Goal: Complete application form: Complete application form

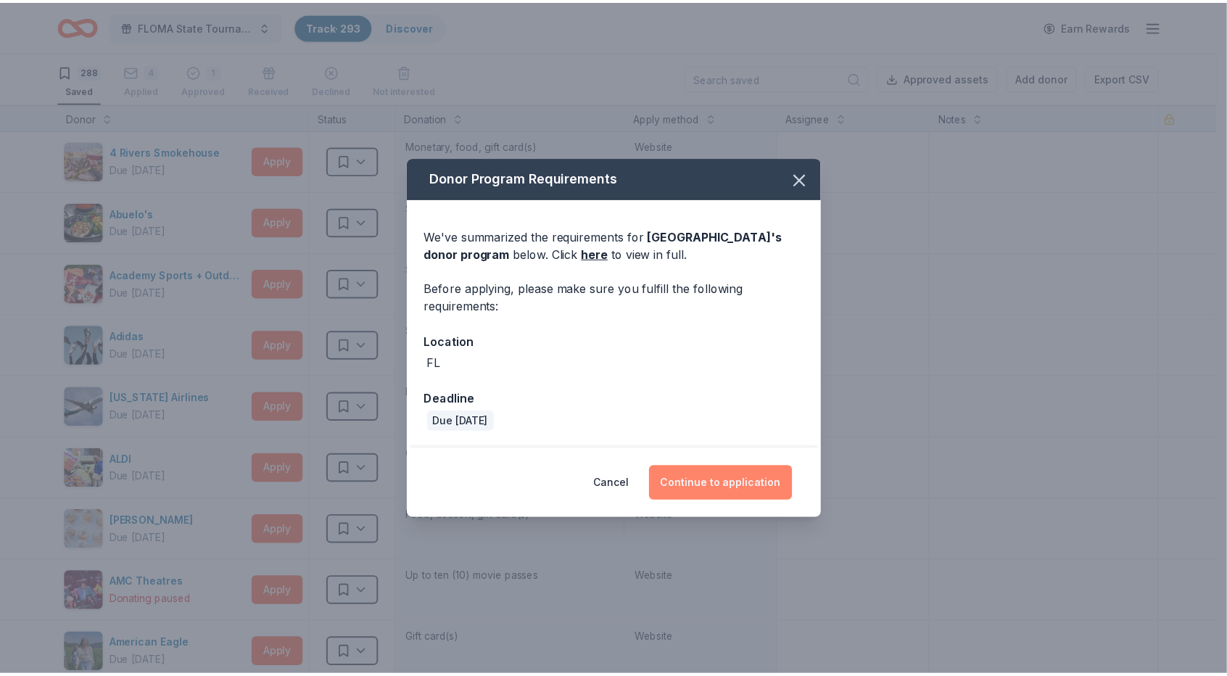
scroll to position [16651, 0]
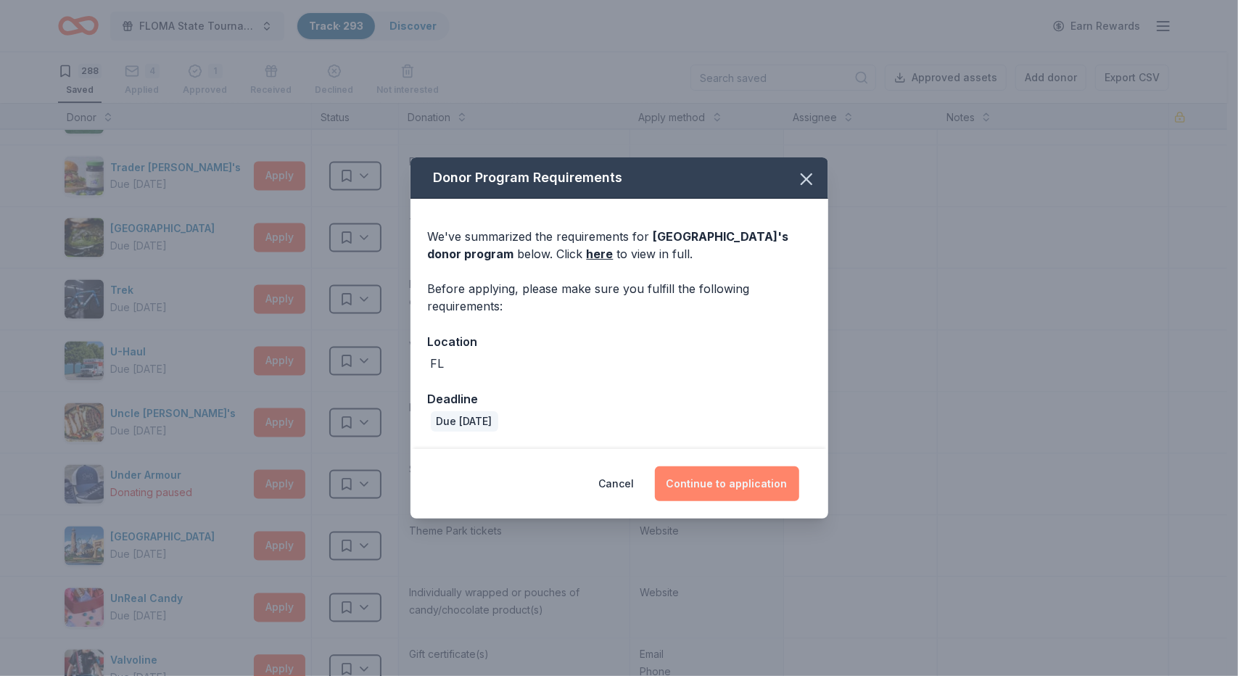
click at [735, 487] on button "Continue to application" at bounding box center [727, 483] width 144 height 35
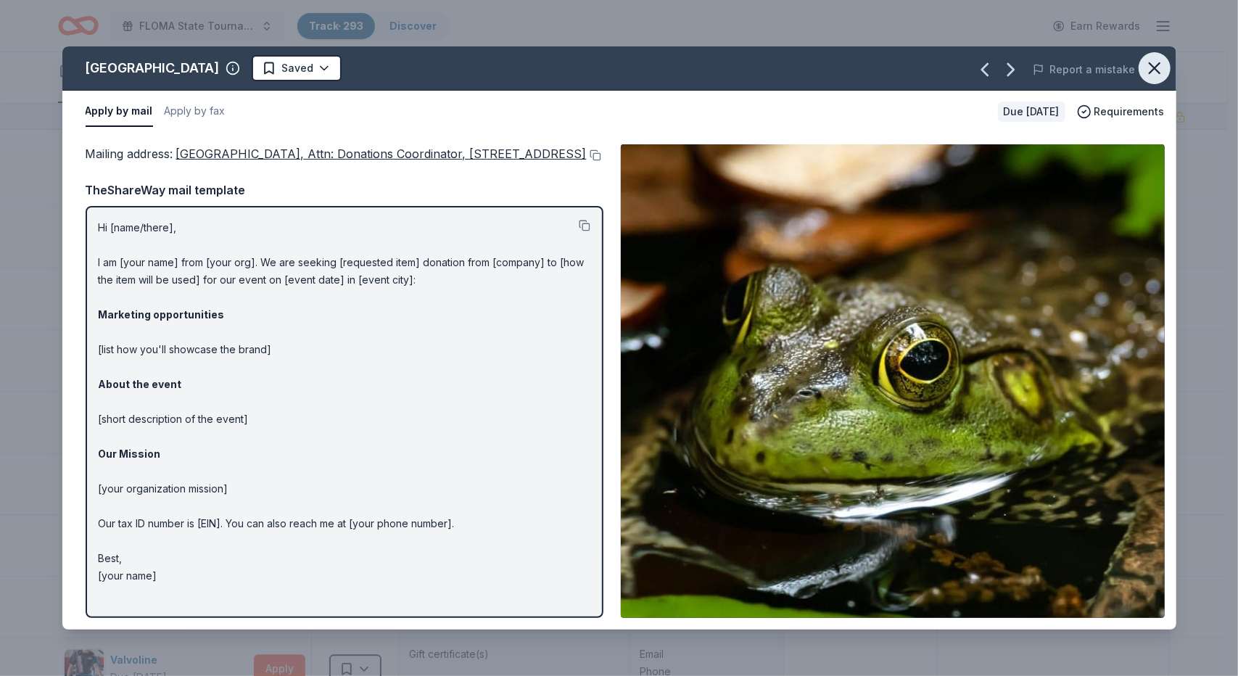
click at [1159, 70] on icon "button" at bounding box center [1155, 68] width 20 height 20
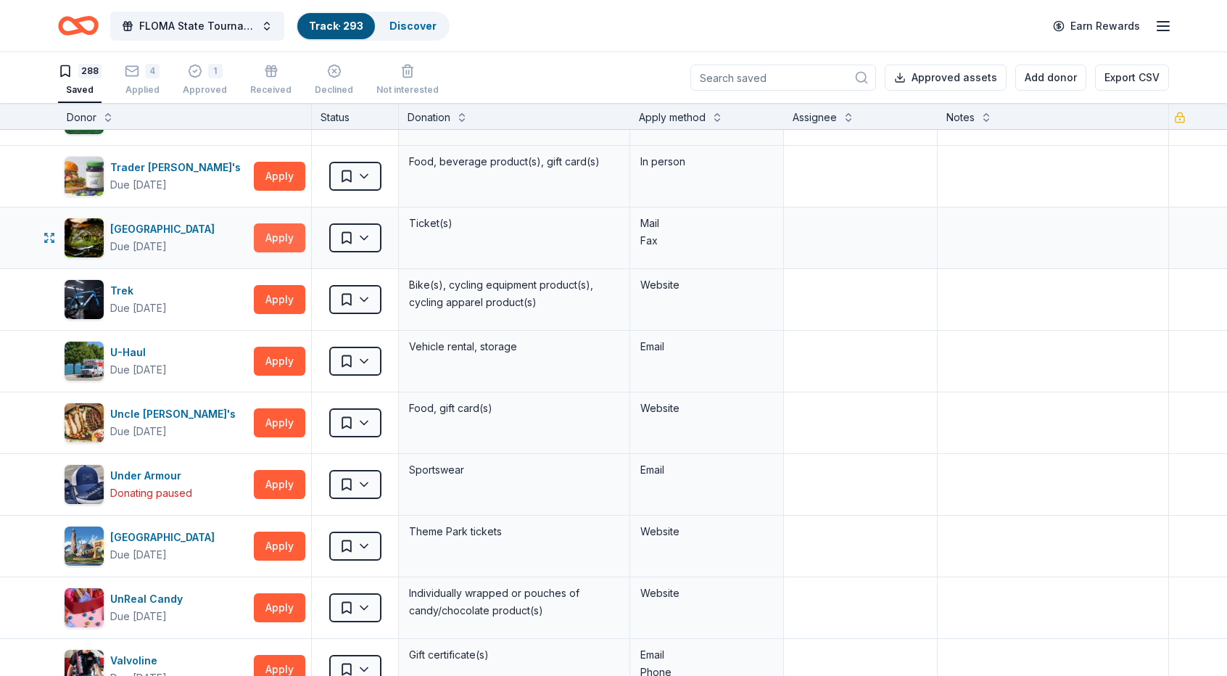
click at [281, 223] on button "Apply" at bounding box center [280, 237] width 52 height 29
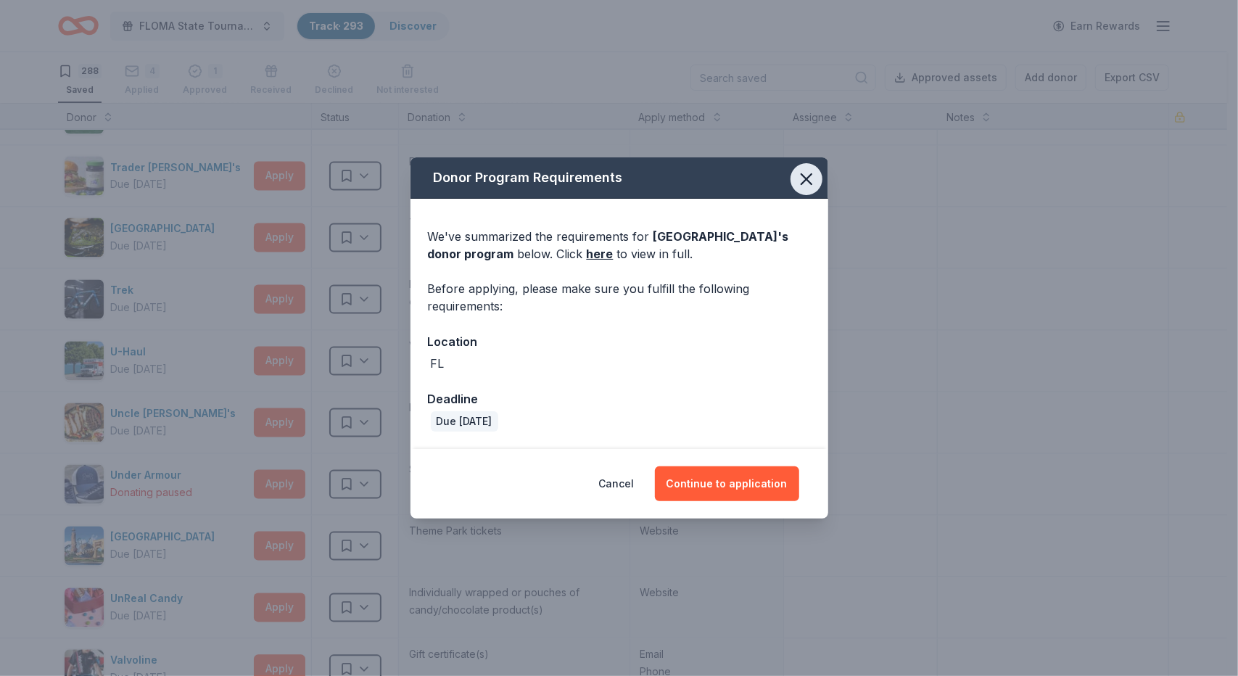
click at [810, 181] on icon "button" at bounding box center [806, 179] width 20 height 20
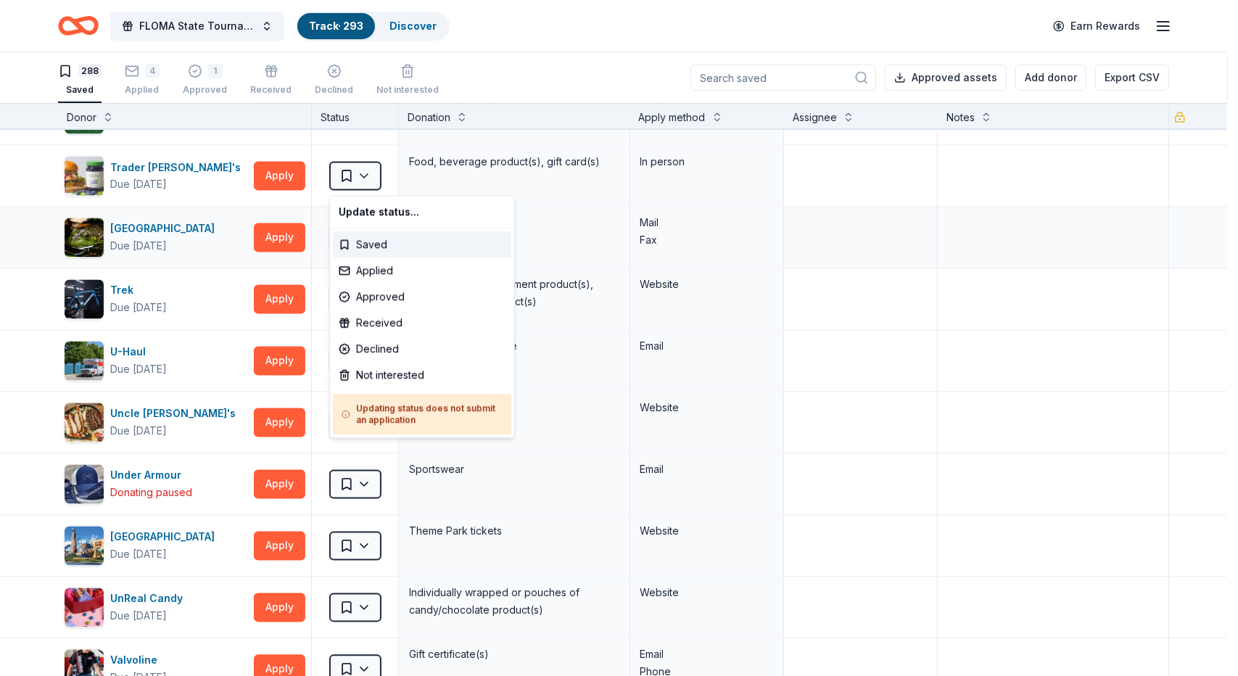
click at [367, 171] on html "FLOMA State Tournament Track · 293 Discover Earn Rewards 288 Saved 4 Applied 1 …" at bounding box center [619, 338] width 1238 height 676
click at [379, 266] on div "Applied" at bounding box center [422, 271] width 178 height 26
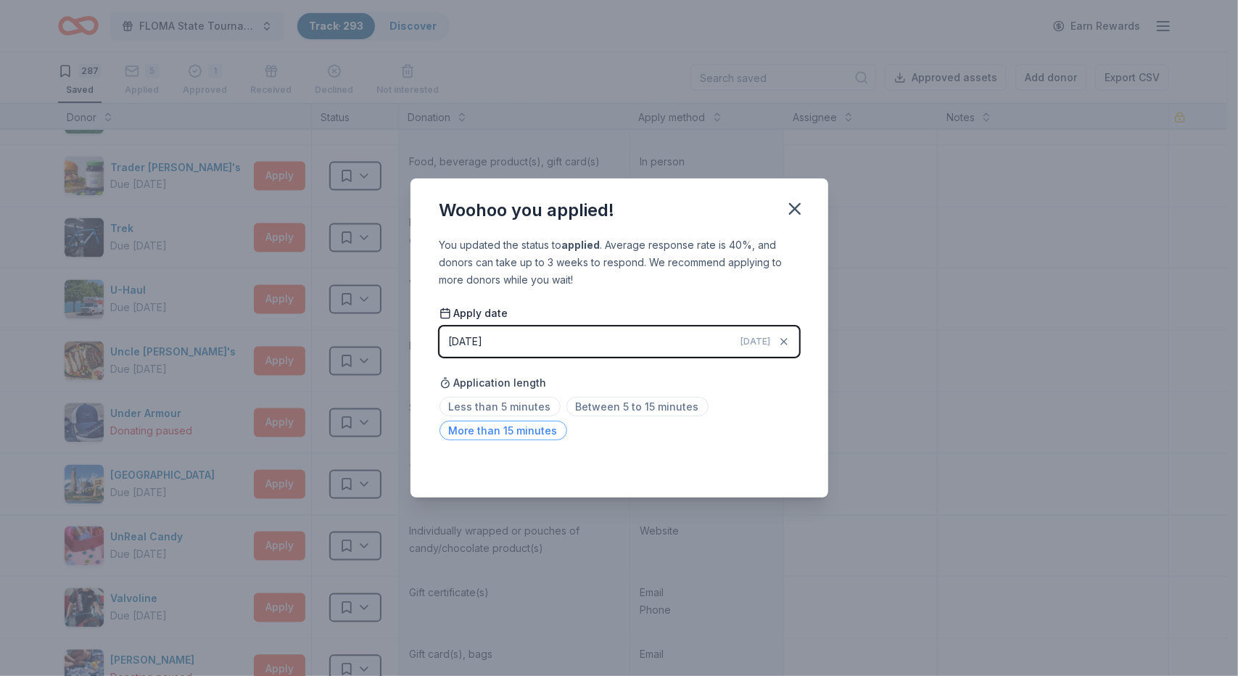
click at [520, 433] on span "More than 15 minutes" at bounding box center [504, 431] width 128 height 20
click at [799, 208] on icon "button" at bounding box center [795, 209] width 20 height 20
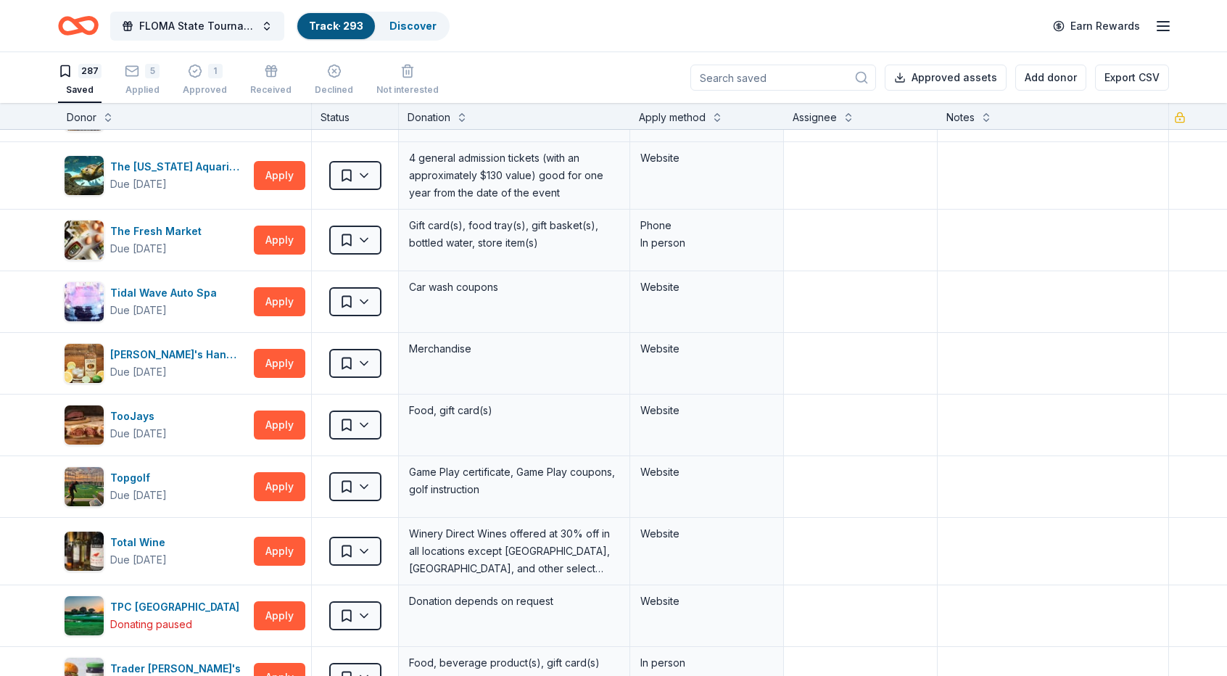
scroll to position [16118, 0]
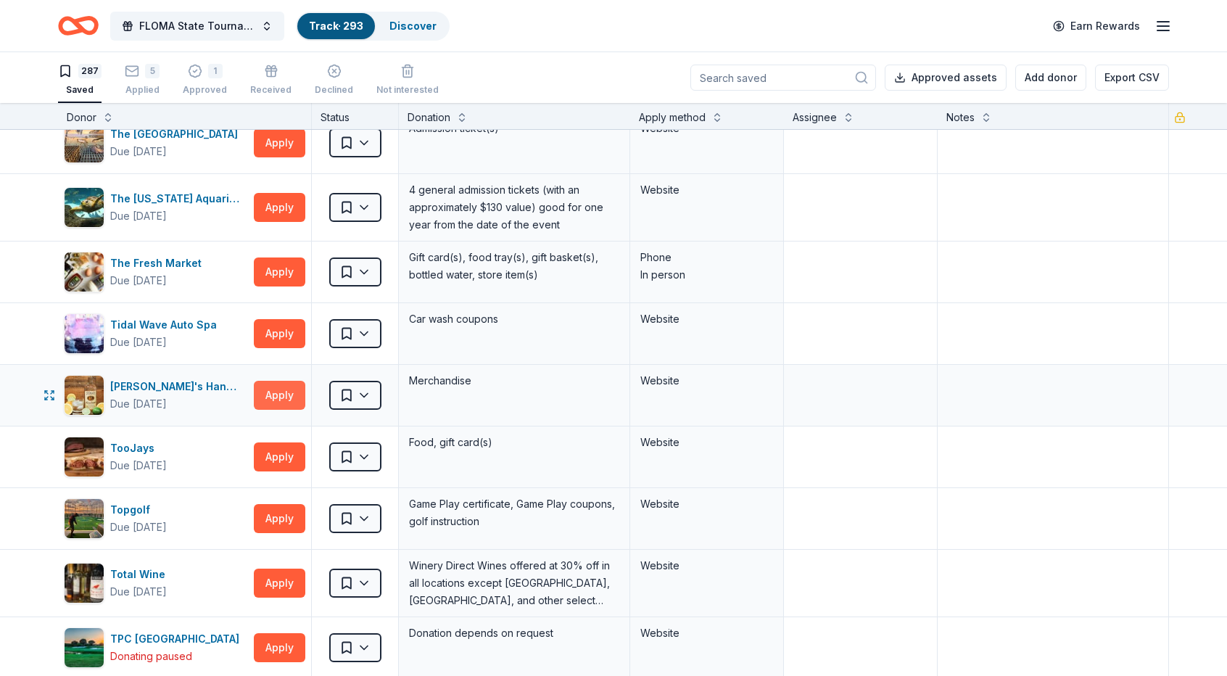
click at [284, 381] on button "Apply" at bounding box center [280, 395] width 52 height 29
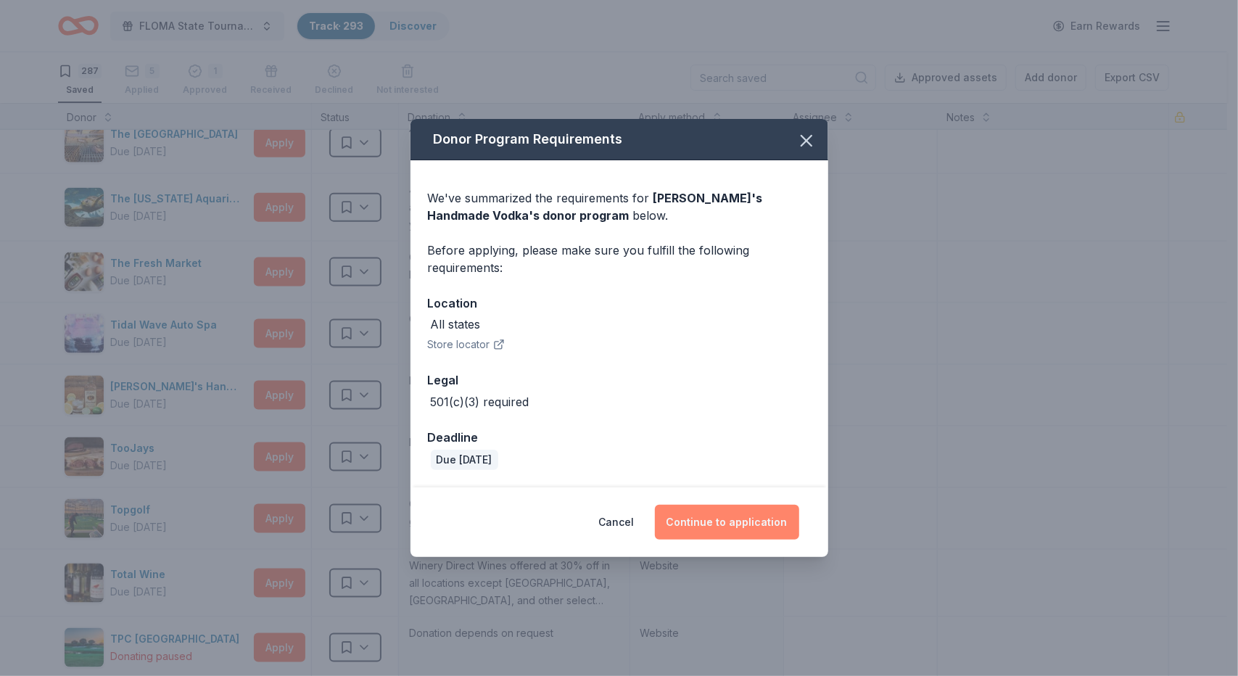
click at [736, 526] on button "Continue to application" at bounding box center [727, 522] width 144 height 35
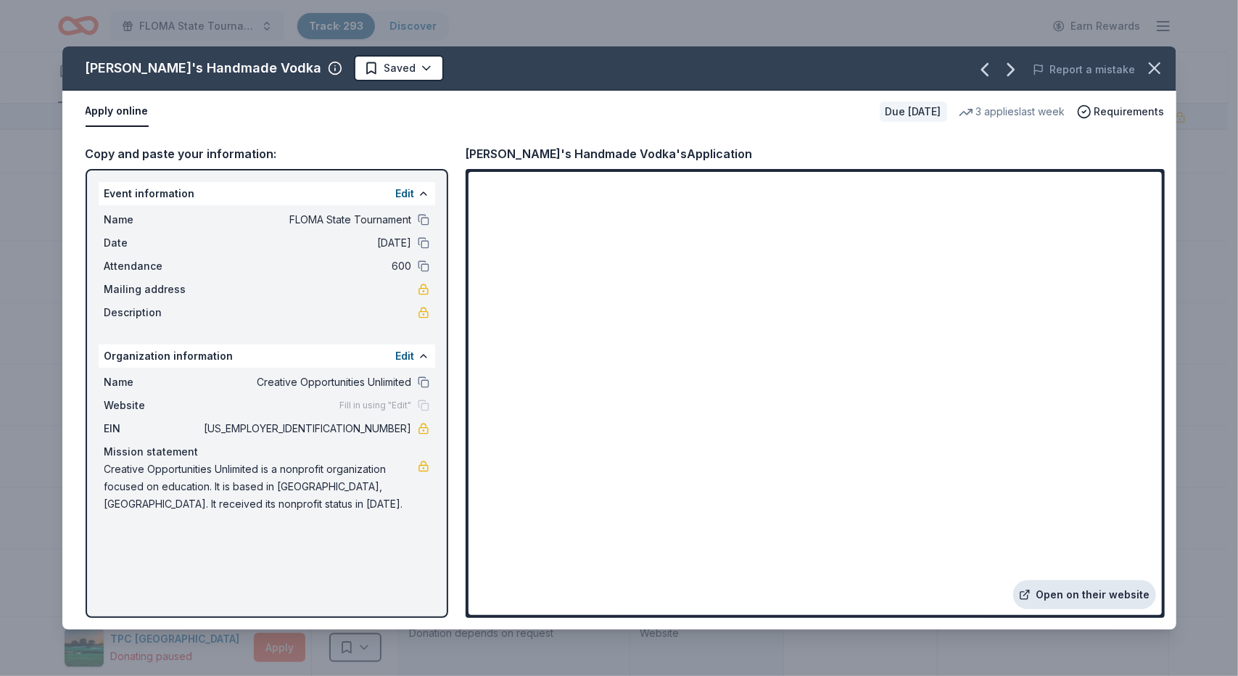
click at [1086, 587] on link "Open on their website" at bounding box center [1084, 594] width 143 height 29
click at [1150, 73] on icon "button" at bounding box center [1155, 68] width 10 height 10
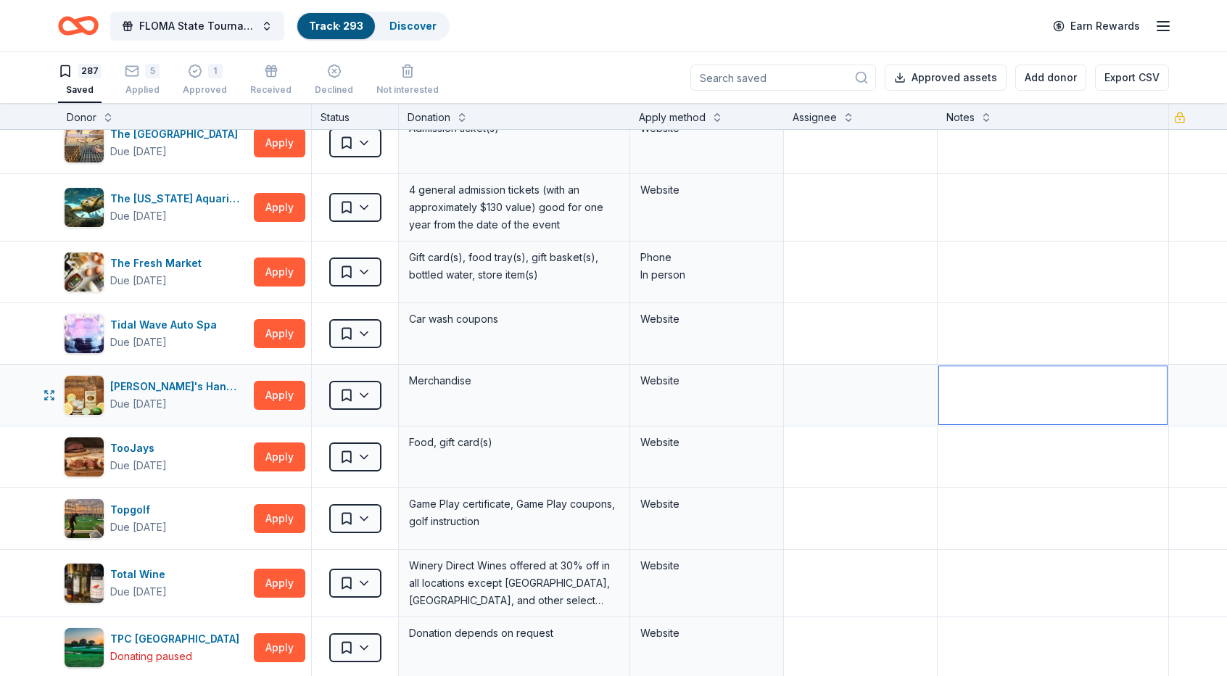
click at [969, 366] on textarea at bounding box center [1053, 395] width 228 height 58
type textarea "needs 990, IRS determination letter and W-9"
click at [899, 366] on textarea at bounding box center [861, 395] width 150 height 58
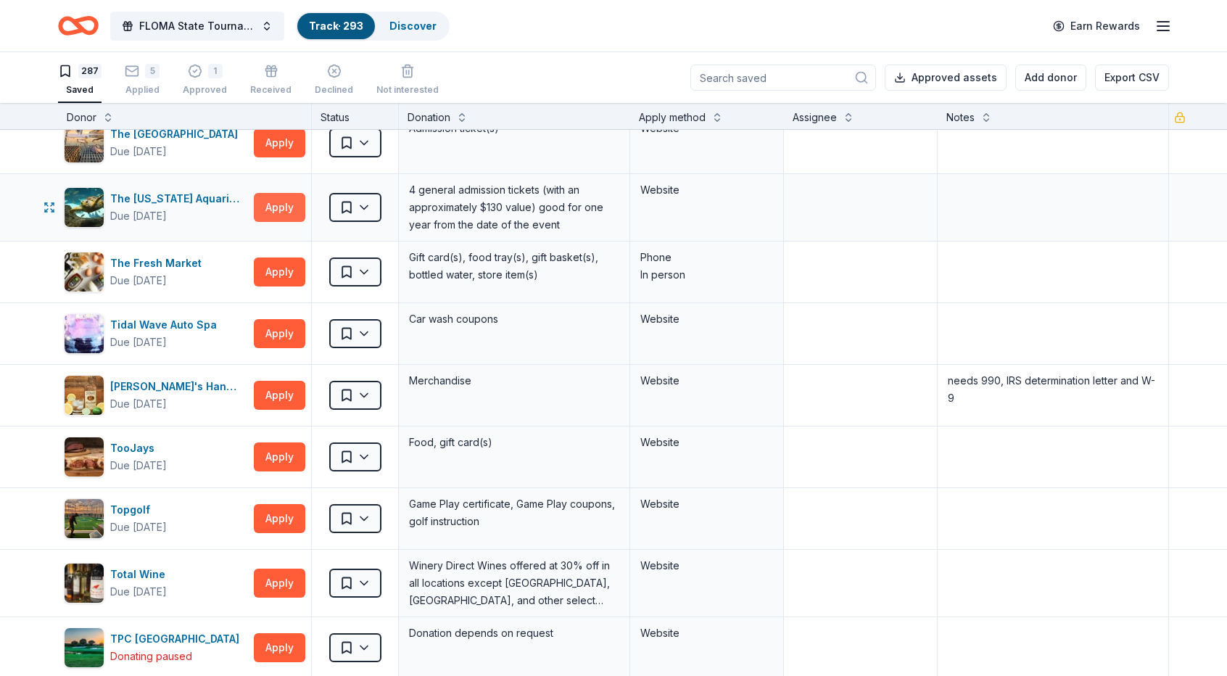
click at [287, 193] on button "Apply" at bounding box center [280, 207] width 52 height 29
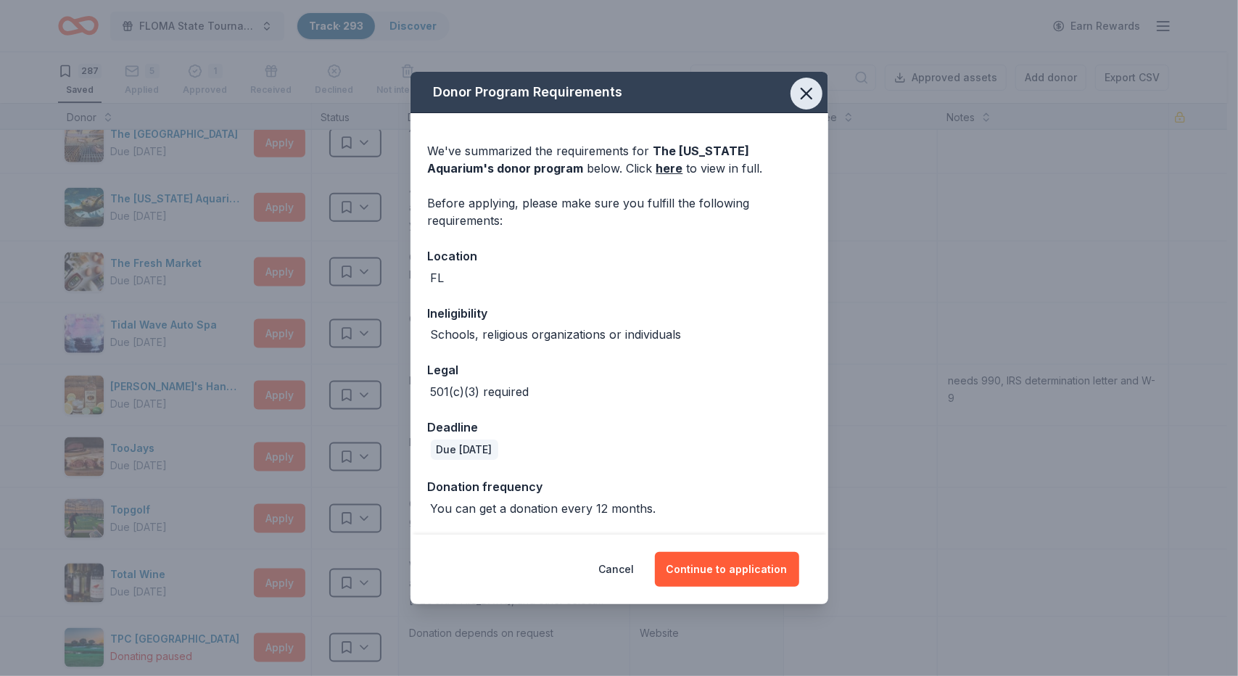
click at [815, 98] on icon "button" at bounding box center [806, 93] width 20 height 20
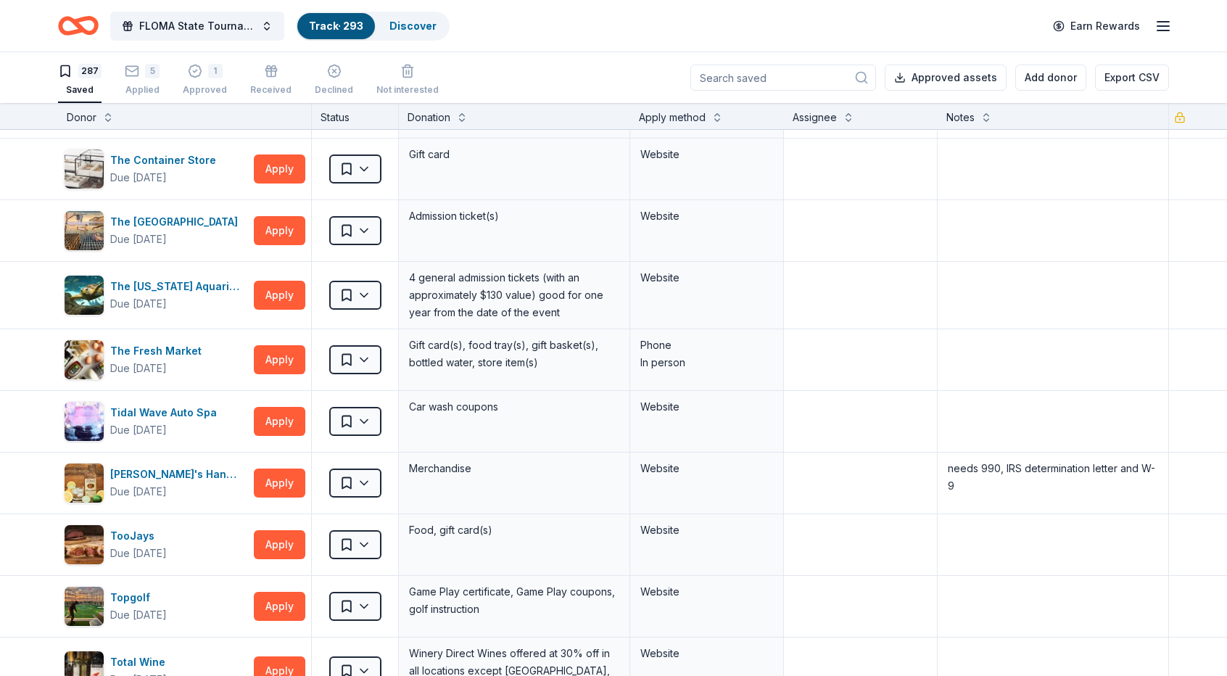
scroll to position [16002, 0]
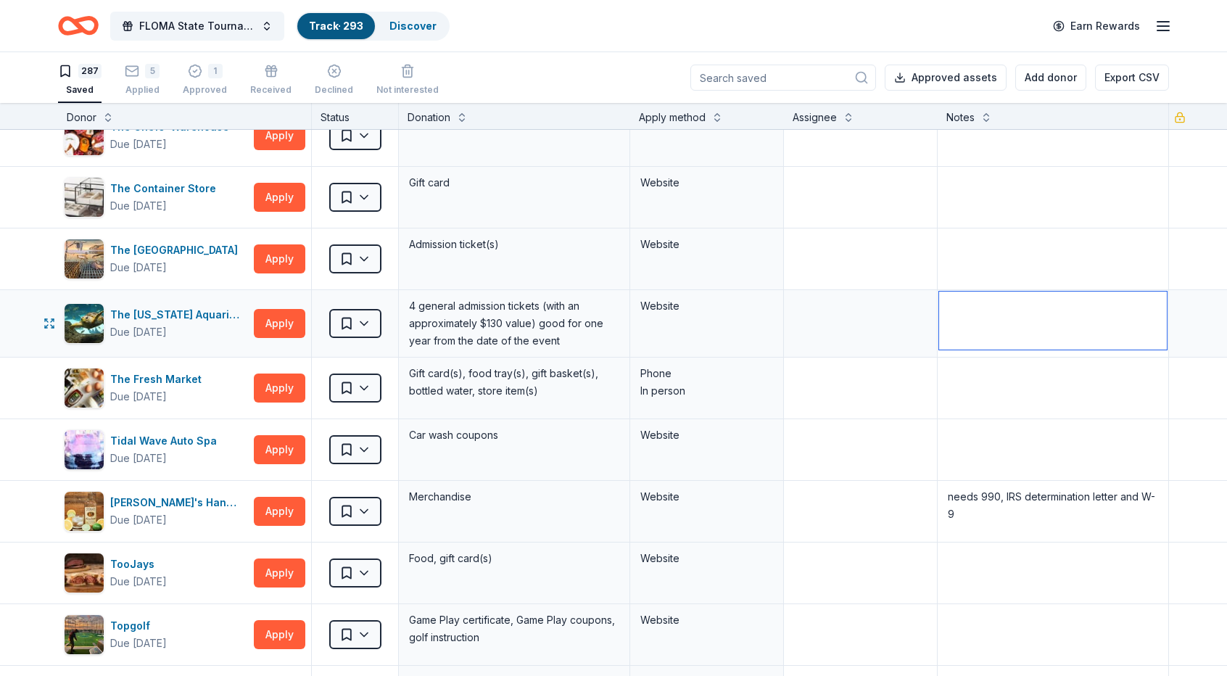
click at [952, 292] on textarea at bounding box center [1053, 321] width 228 height 58
type textarea "apply once every 12 months, wait until November to apply"
click at [842, 292] on textarea at bounding box center [861, 321] width 150 height 58
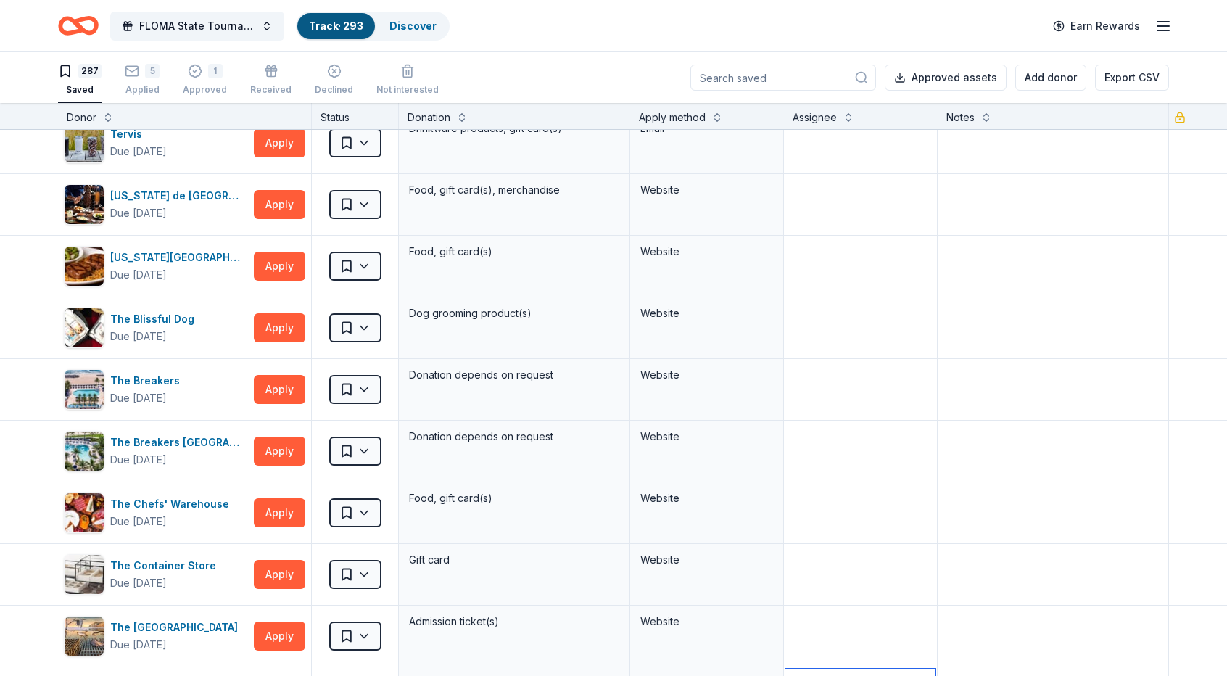
scroll to position [15595, 0]
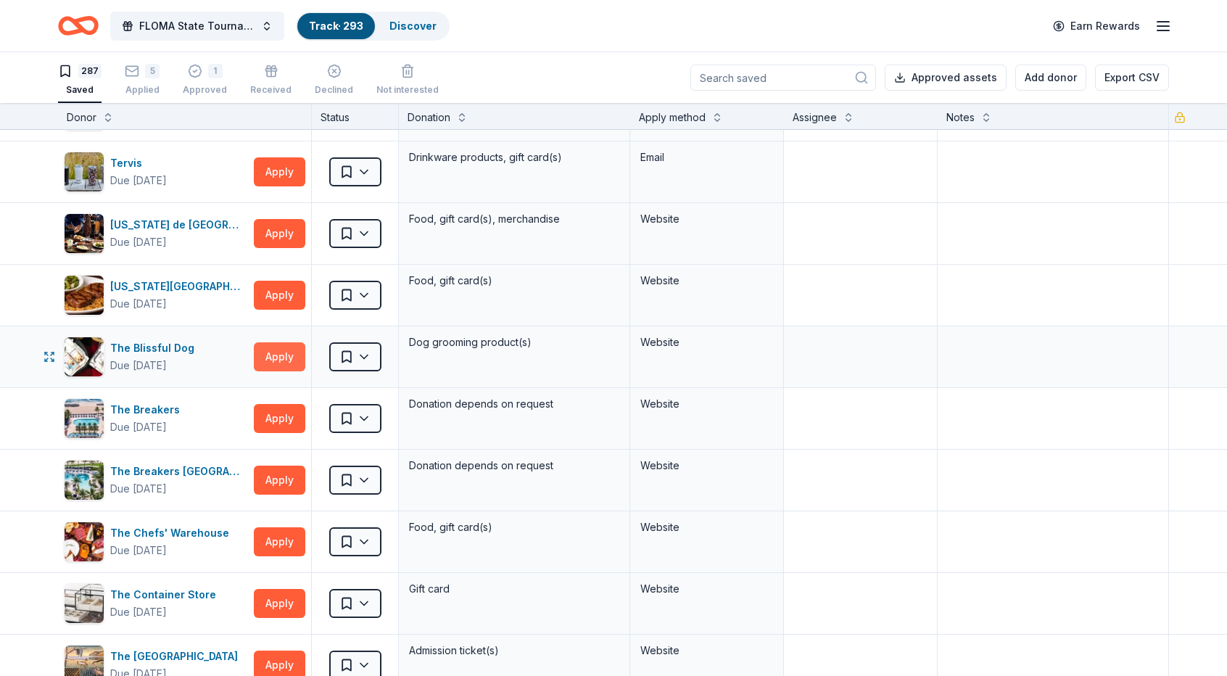
click at [281, 342] on button "Apply" at bounding box center [280, 356] width 52 height 29
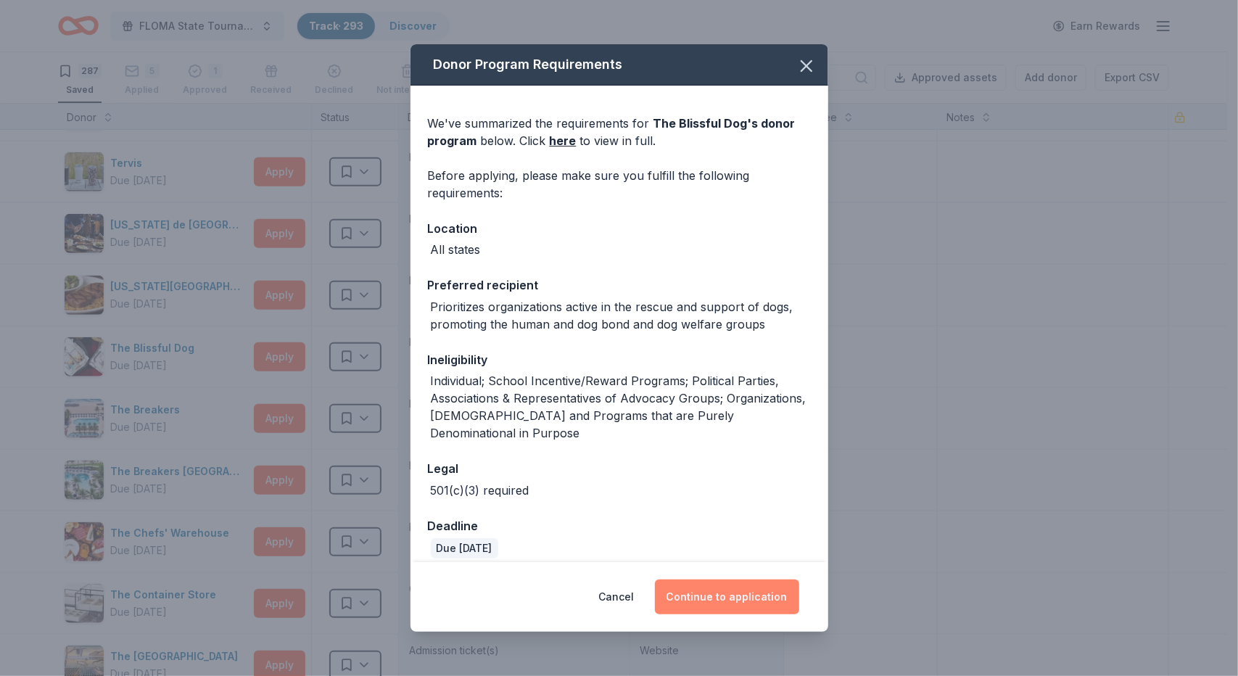
click at [740, 599] on button "Continue to application" at bounding box center [727, 597] width 144 height 35
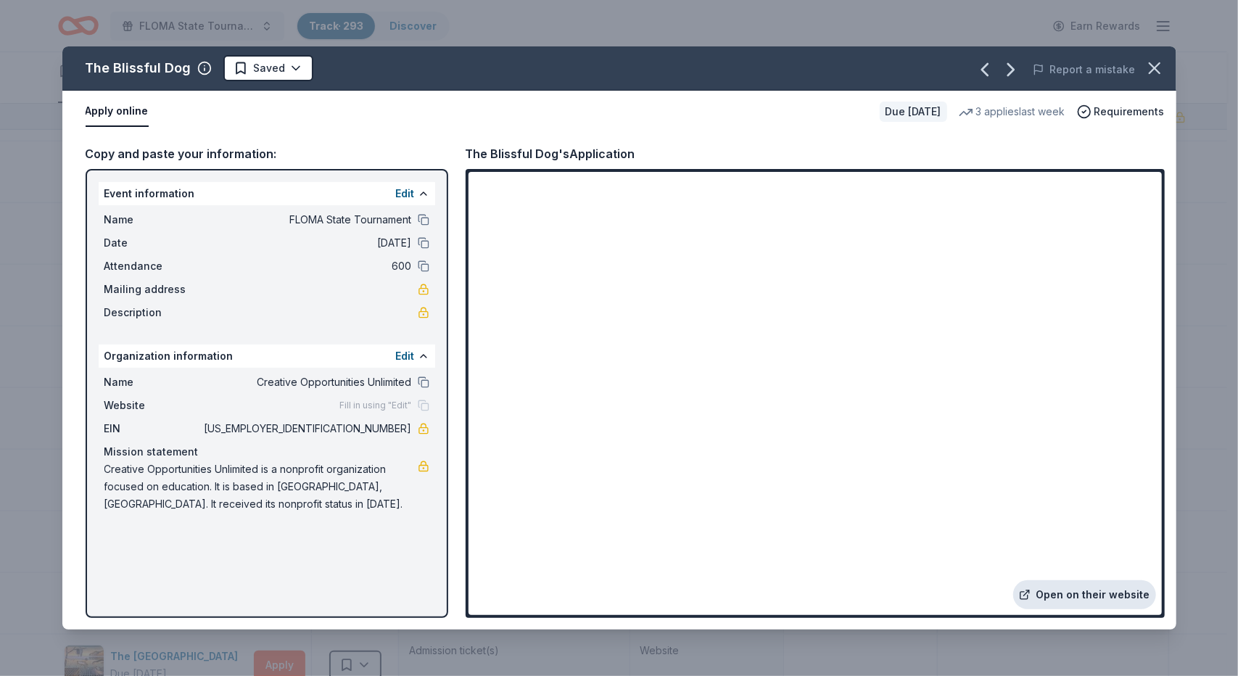
click at [1111, 594] on link "Open on their website" at bounding box center [1084, 594] width 143 height 29
click at [1155, 70] on icon "button" at bounding box center [1155, 68] width 20 height 20
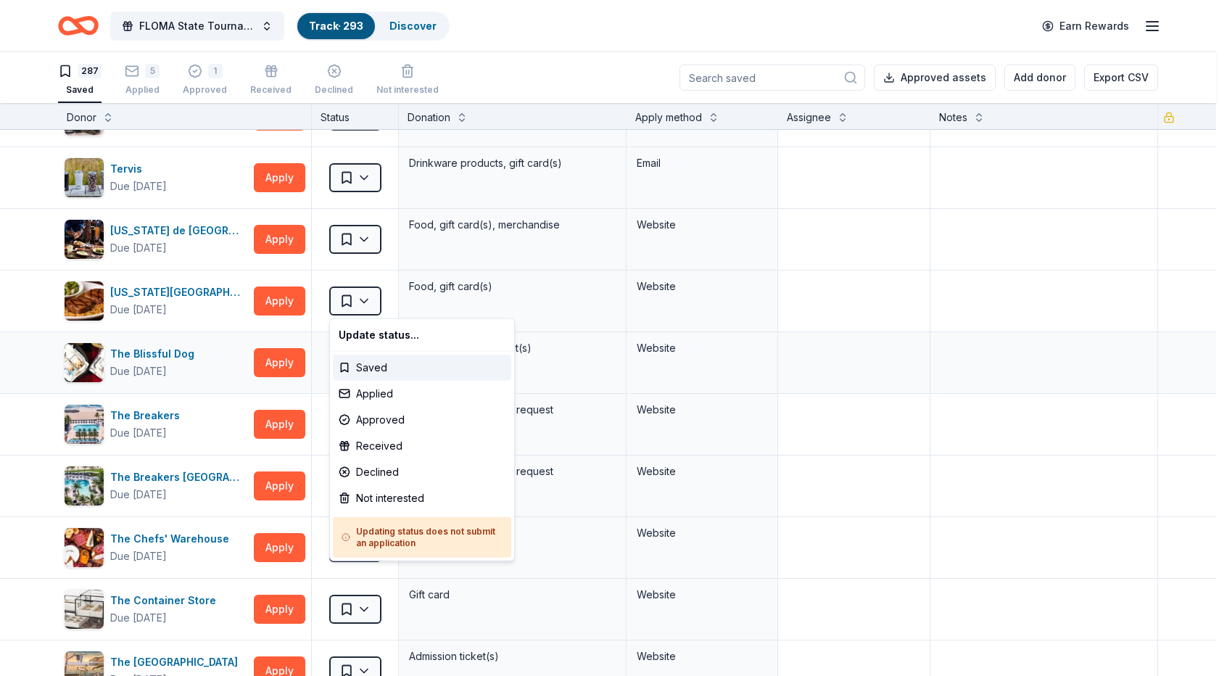
click at [363, 298] on html "FLOMA State Tournament Track · 293 Discover Earn Rewards 287 Saved 5 Applied 1 …" at bounding box center [613, 338] width 1227 height 676
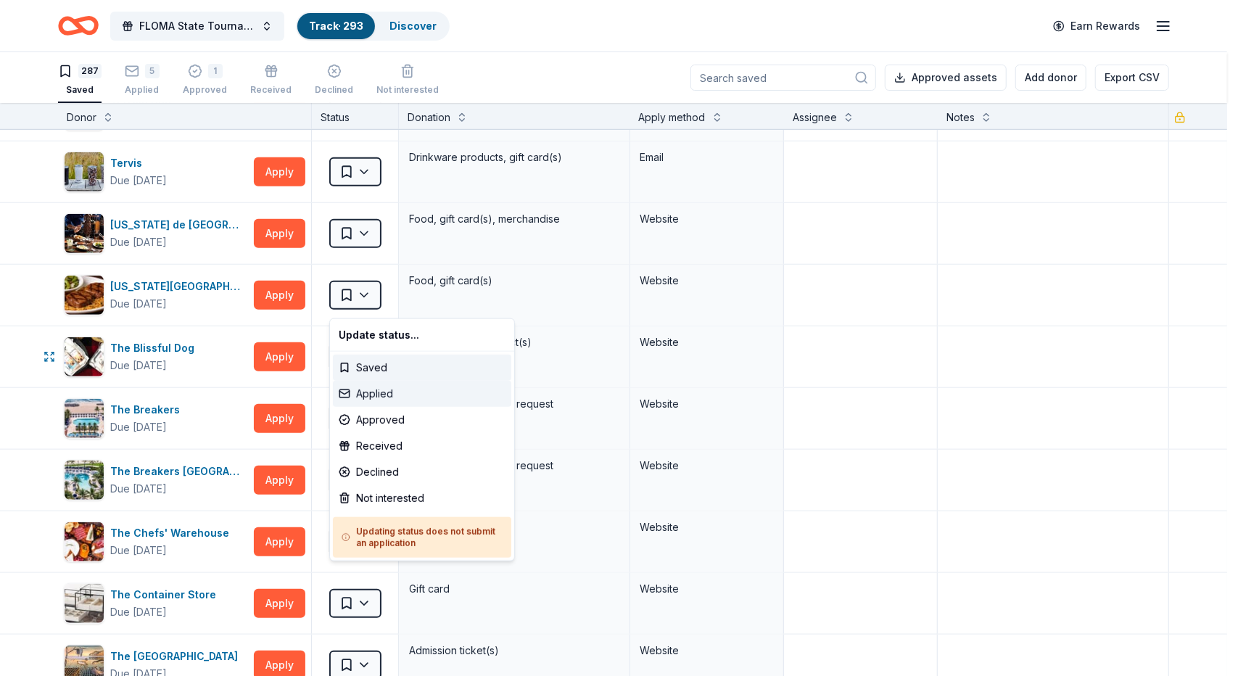
click at [374, 392] on div "Applied" at bounding box center [422, 394] width 178 height 26
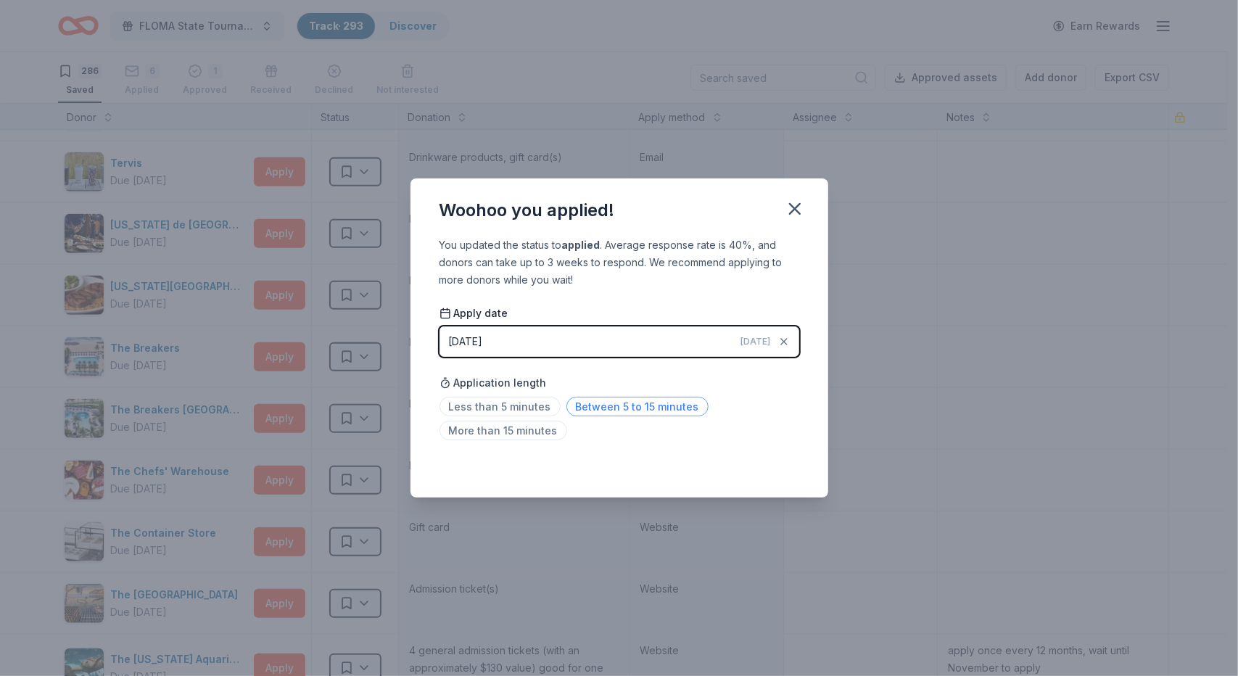
click at [657, 403] on span "Between 5 to 15 minutes" at bounding box center [638, 407] width 142 height 20
click at [800, 204] on icon "button" at bounding box center [795, 209] width 10 height 10
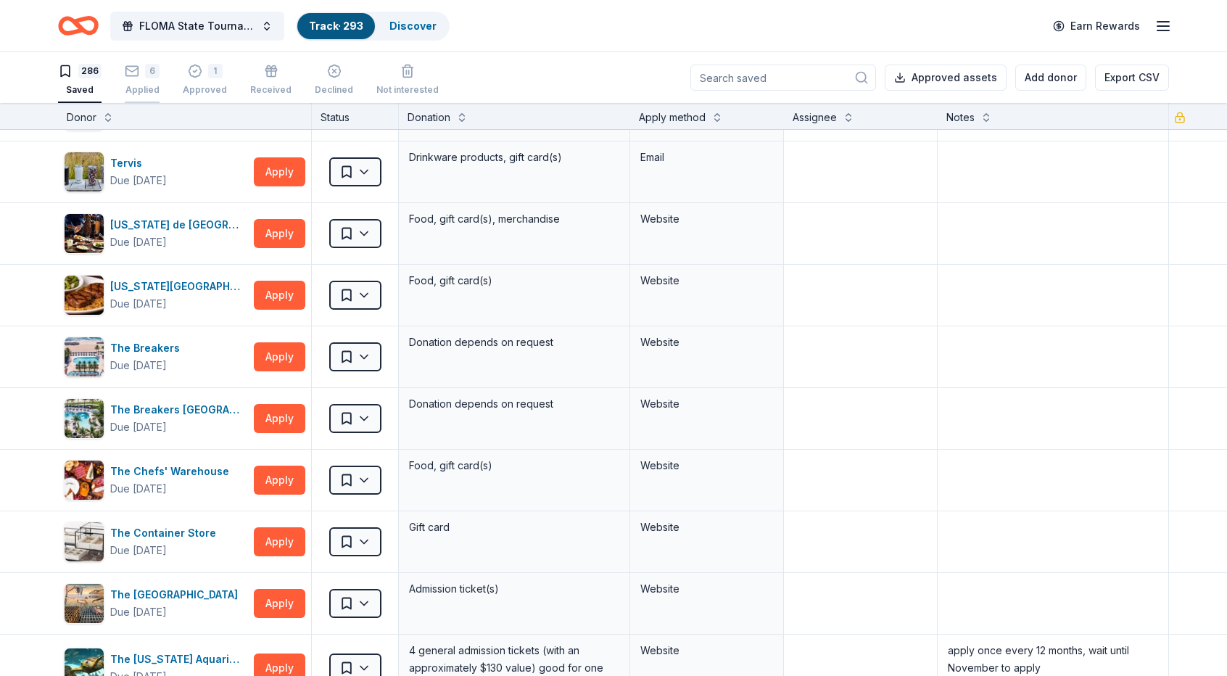
click at [139, 71] on div "6" at bounding box center [142, 70] width 35 height 15
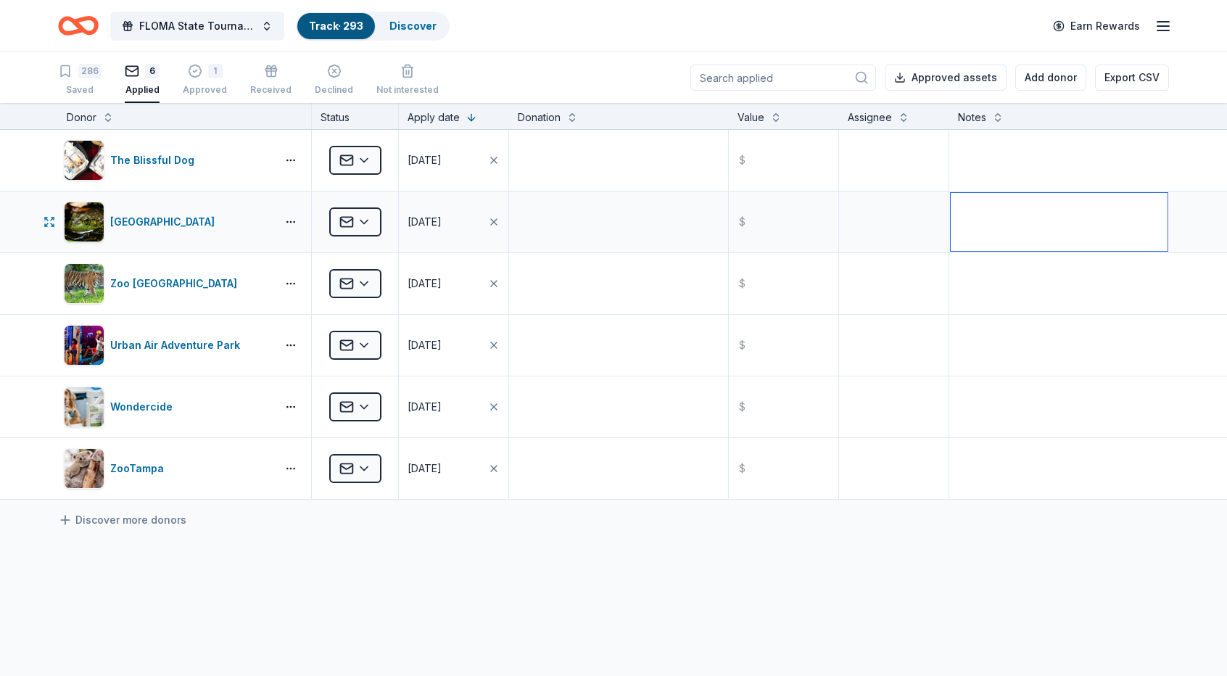
click at [956, 207] on textarea at bounding box center [1059, 222] width 217 height 58
type textarea "use tickets in a basket featuring [GEOGRAPHIC_DATA] area"
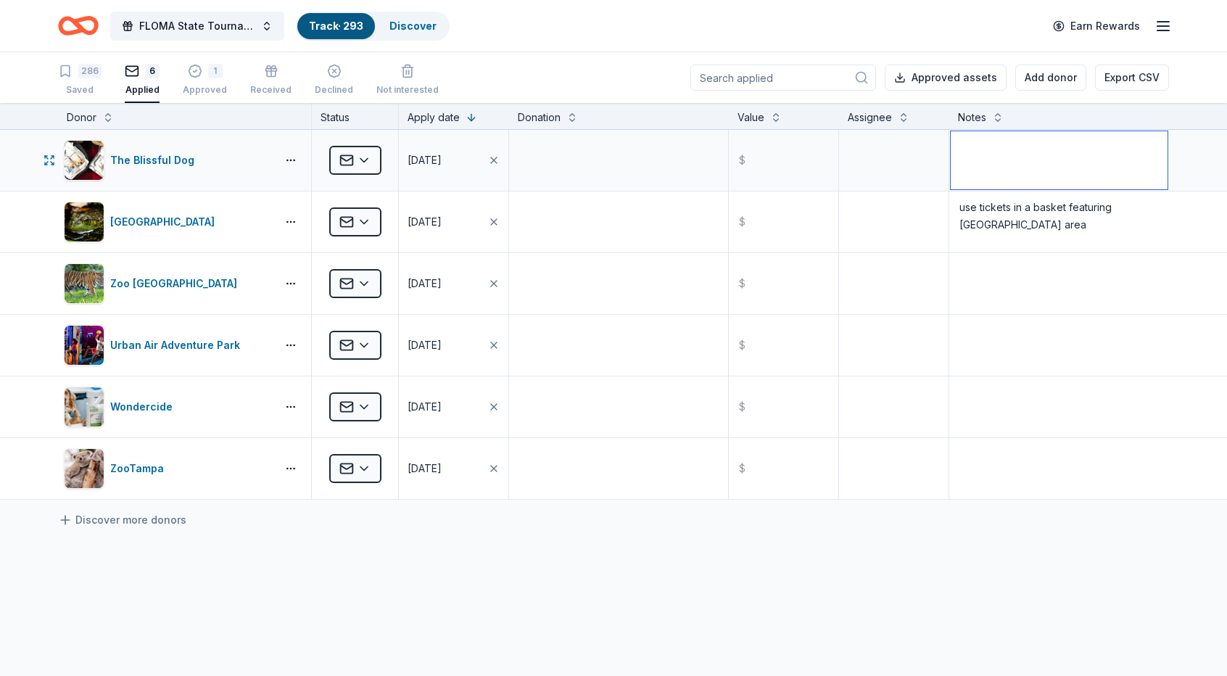
click at [969, 141] on textarea at bounding box center [1059, 160] width 217 height 58
type textarea "a"
type textarea "add to a dog basket"
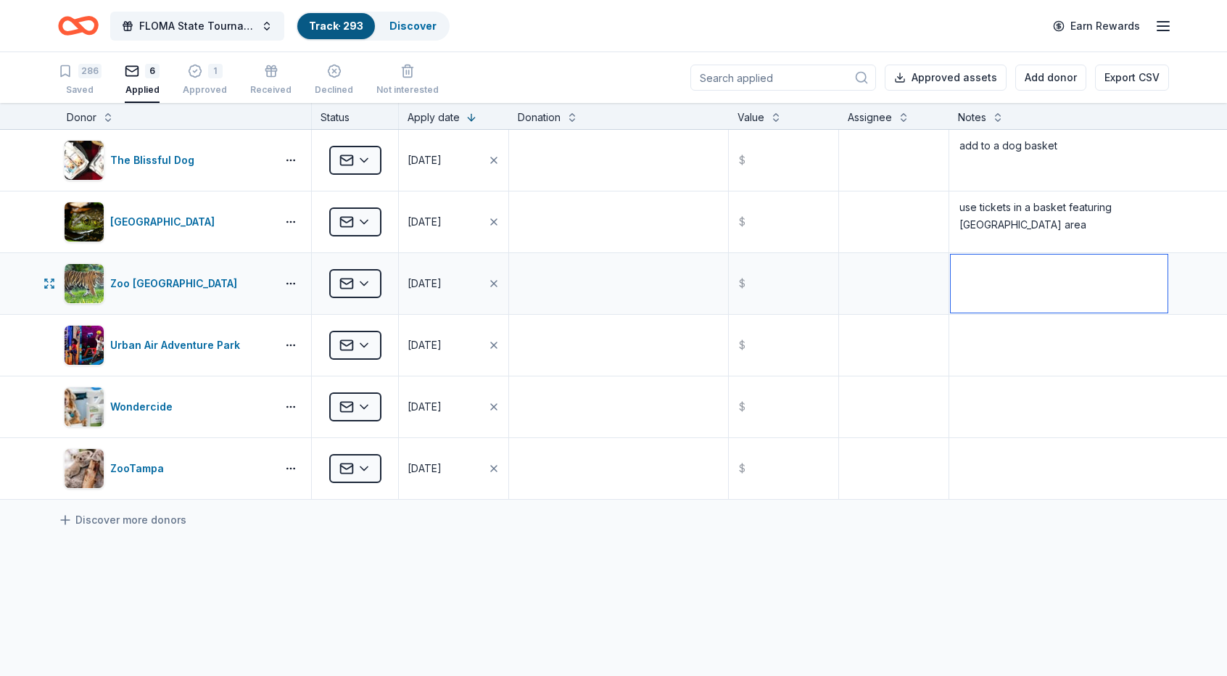
click at [957, 268] on textarea at bounding box center [1059, 284] width 217 height 58
type textarea "pair with a hotel stay nearby"
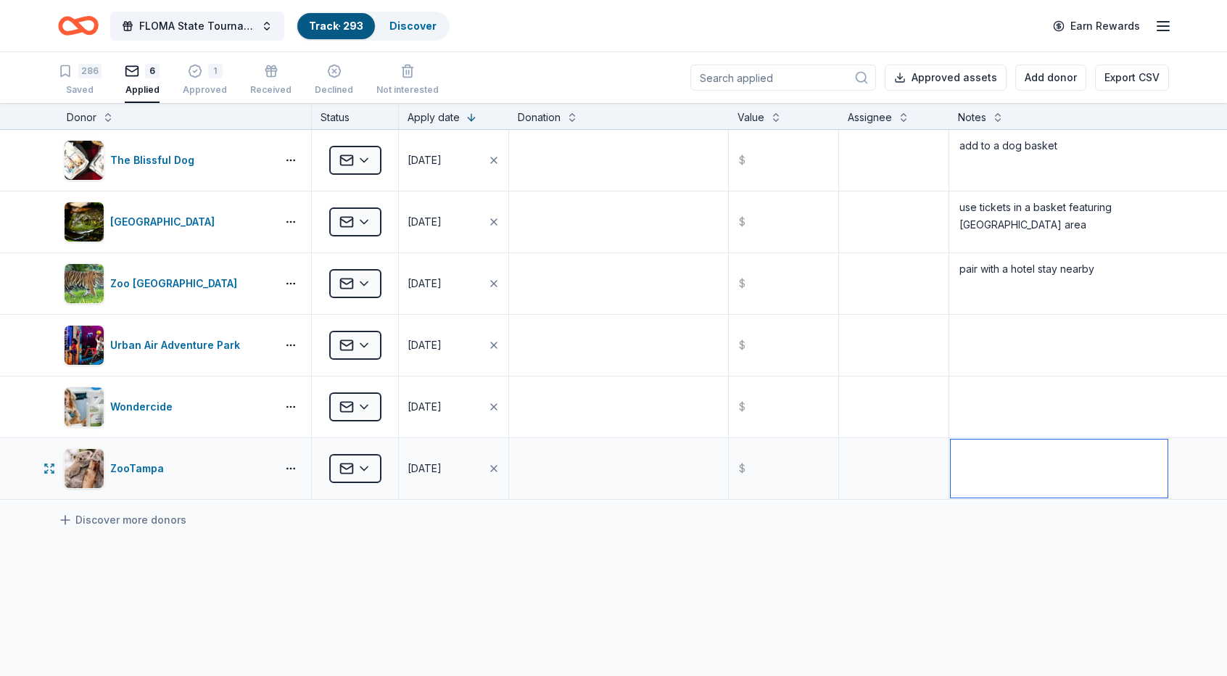
click at [959, 458] on textarea at bounding box center [1059, 469] width 217 height 58
type textarea "pair with a hotel stay nearby"
click at [83, 73] on div "286" at bounding box center [89, 71] width 23 height 15
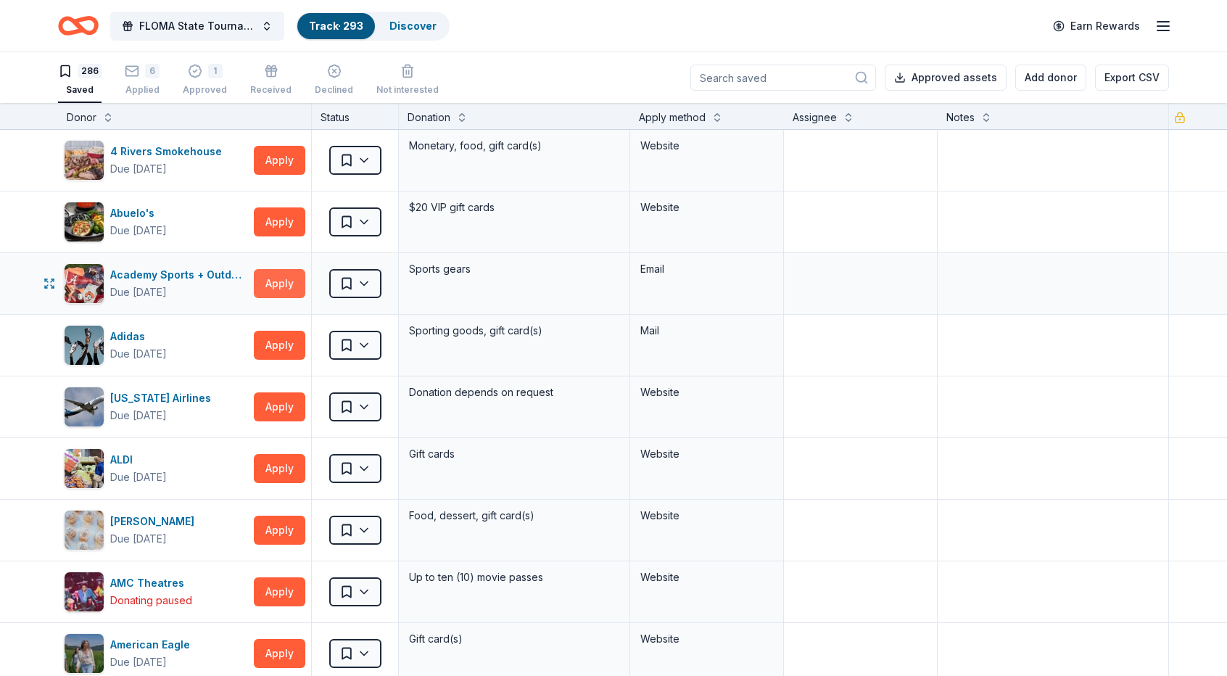
click at [286, 279] on button "Apply" at bounding box center [280, 283] width 52 height 29
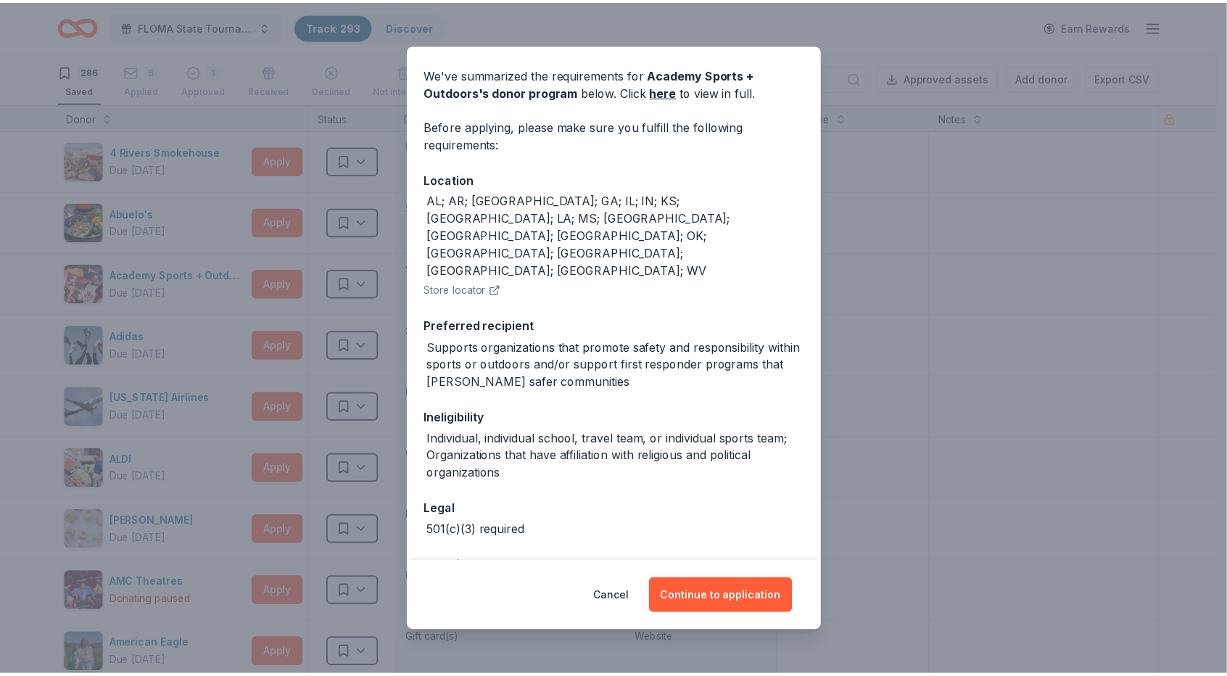
scroll to position [51, 0]
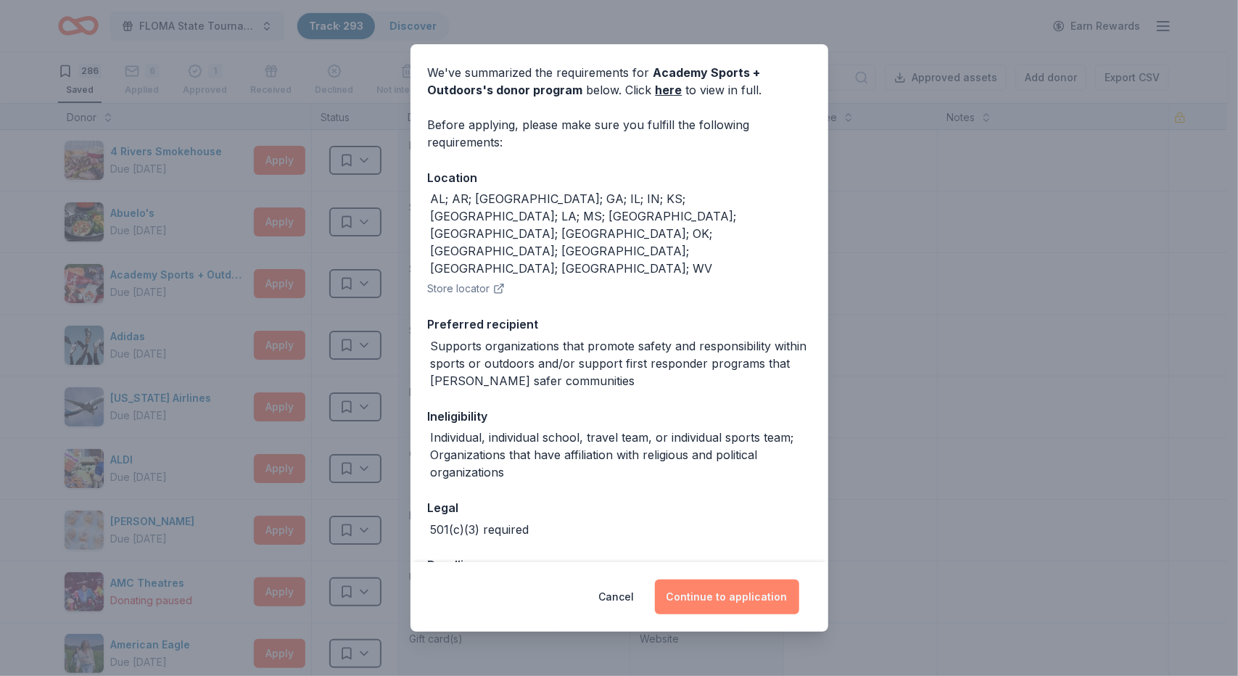
click at [734, 596] on button "Continue to application" at bounding box center [727, 597] width 144 height 35
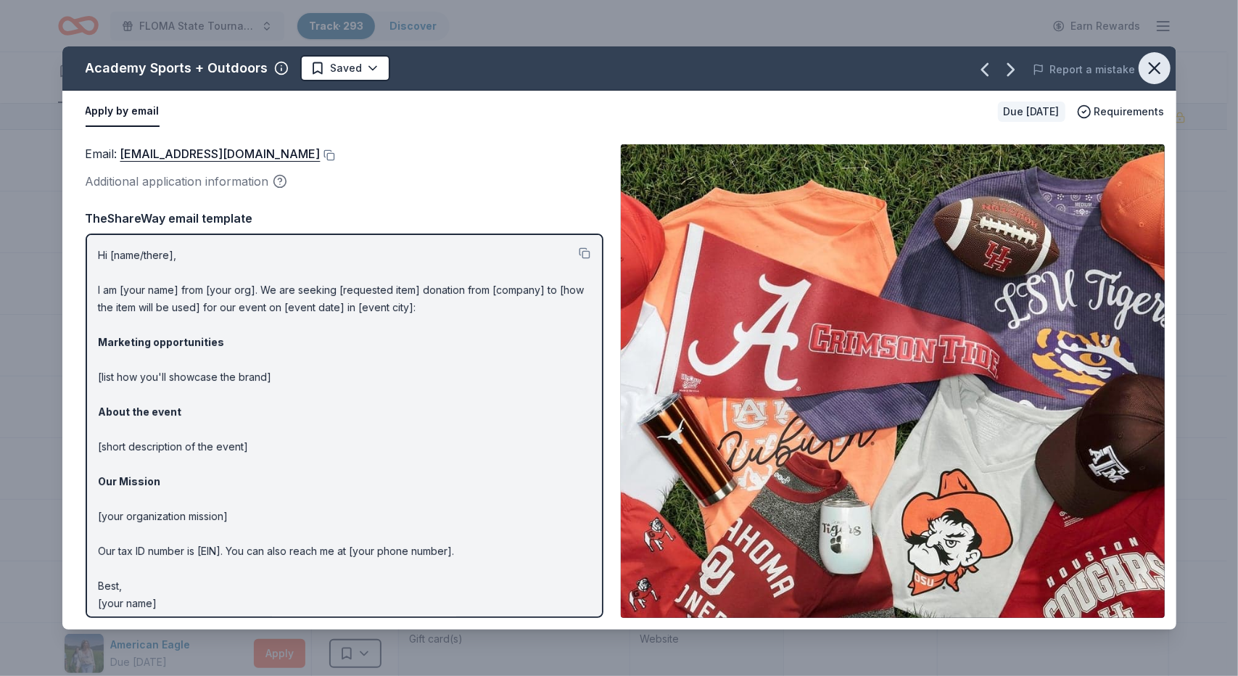
click at [1156, 72] on icon "button" at bounding box center [1155, 68] width 20 height 20
